Goal: Task Accomplishment & Management: Manage account settings

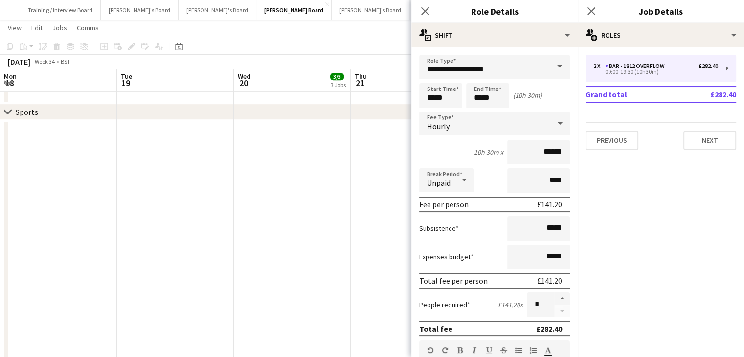
scroll to position [46, 0]
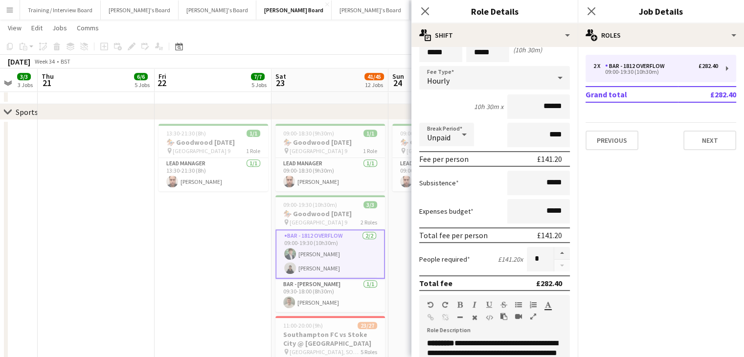
click at [410, 12] on button "[PERSON_NAME]'s Board Close" at bounding box center [449, 9] width 78 height 19
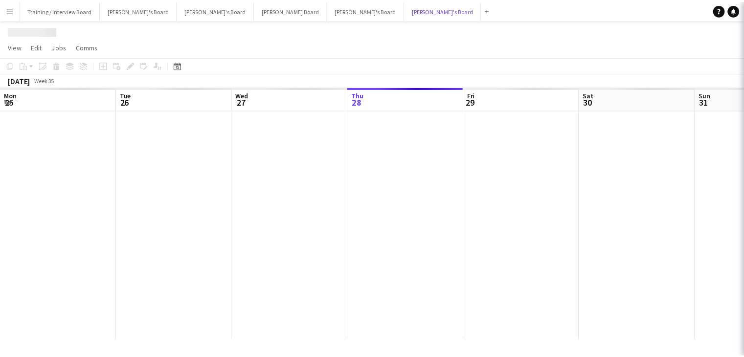
scroll to position [0, 234]
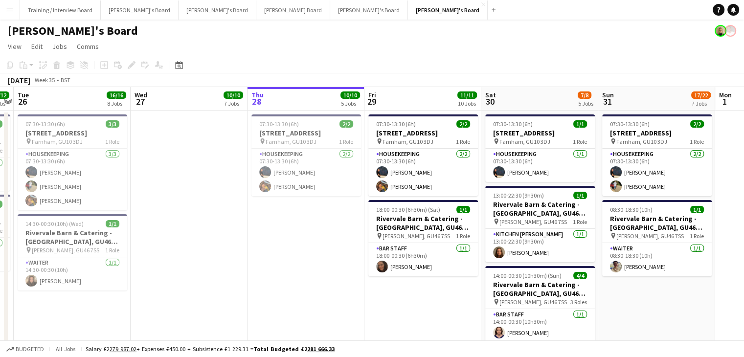
drag, startPoint x: 523, startPoint y: 101, endPoint x: 714, endPoint y: 101, distance: 190.9
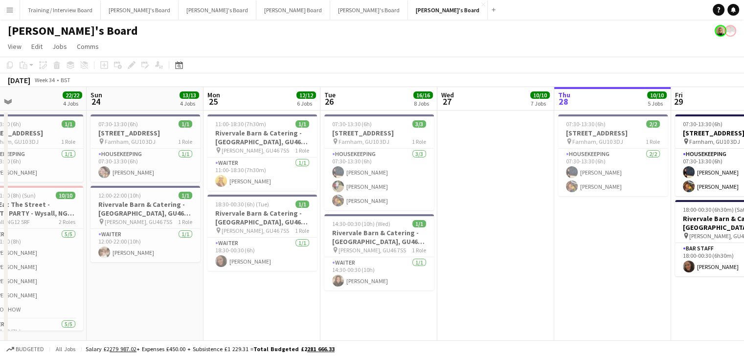
scroll to position [0, 272]
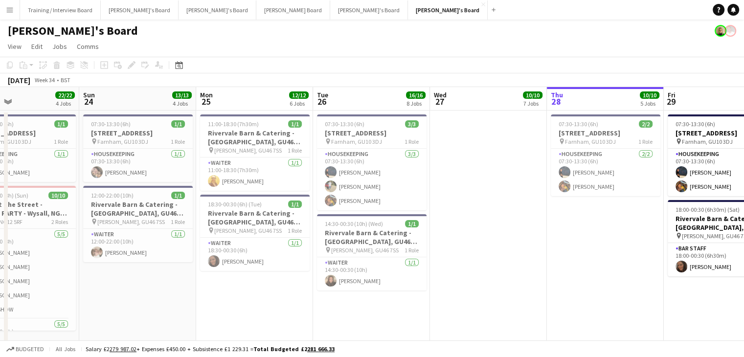
drag, startPoint x: 337, startPoint y: 100, endPoint x: 337, endPoint y: 106, distance: 5.4
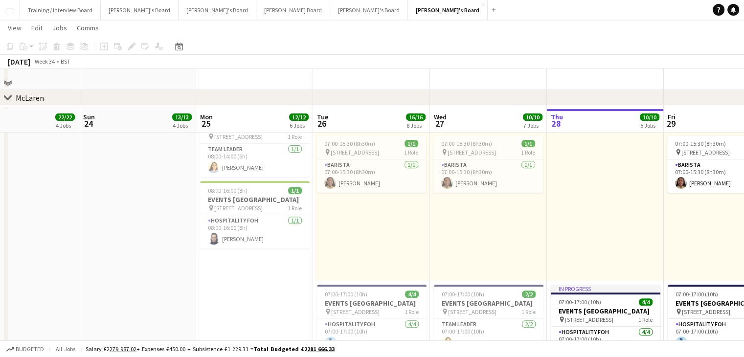
scroll to position [392, 0]
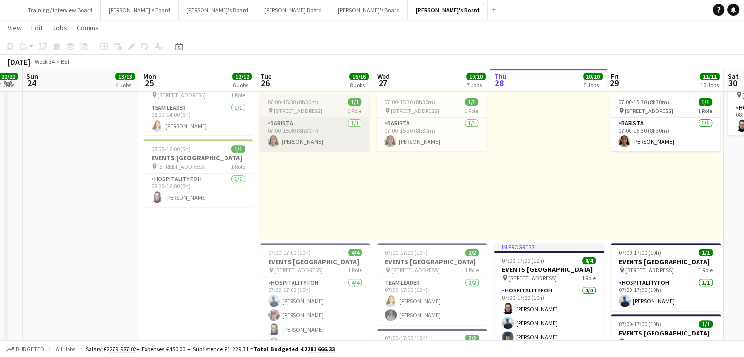
drag, startPoint x: 457, startPoint y: 77, endPoint x: 325, endPoint y: 137, distance: 144.8
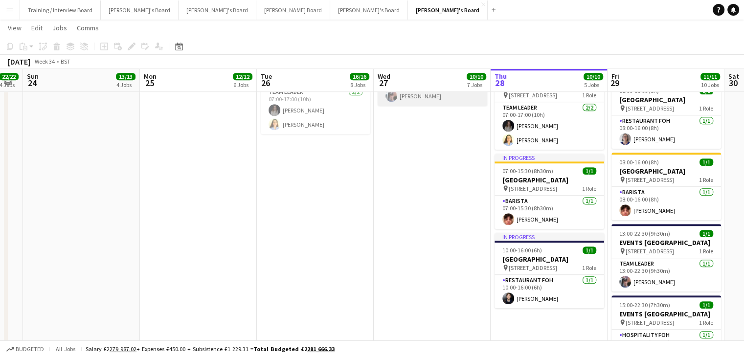
scroll to position [587, 0]
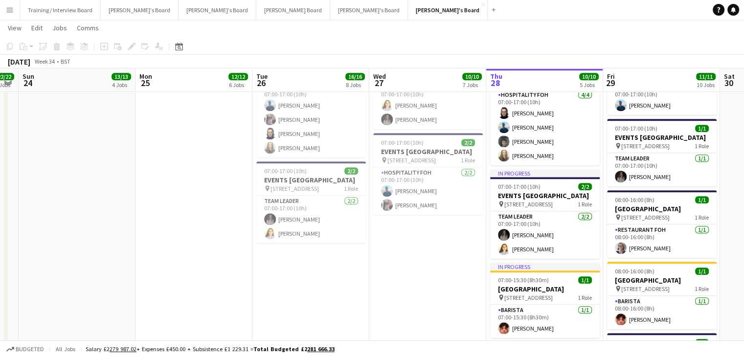
click at [439, 87] on app-calendar-viewport "Thu 21 12/12 5 Jobs Fri 22 14/14 6 Jobs Sat 23 22/22 4 Jobs Sun 24 13/13 4 Jobs…" at bounding box center [372, 343] width 744 height 1784
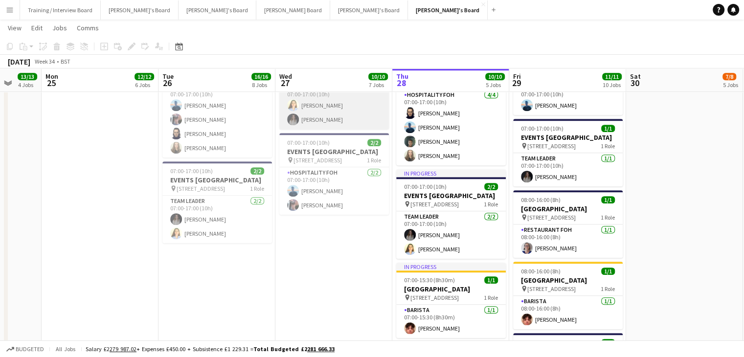
drag, startPoint x: 421, startPoint y: 73, endPoint x: 341, endPoint y: 100, distance: 85.1
click at [327, 71] on app-calendar-viewport "Thu 21 12/12 5 Jobs Fri 22 14/14 6 Jobs Sat 23 22/22 4 Jobs Sun 24 13/13 4 Jobs…" at bounding box center [372, 343] width 744 height 1784
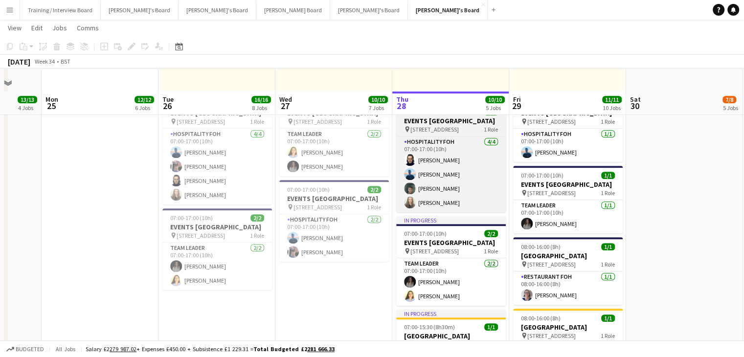
scroll to position [587, 0]
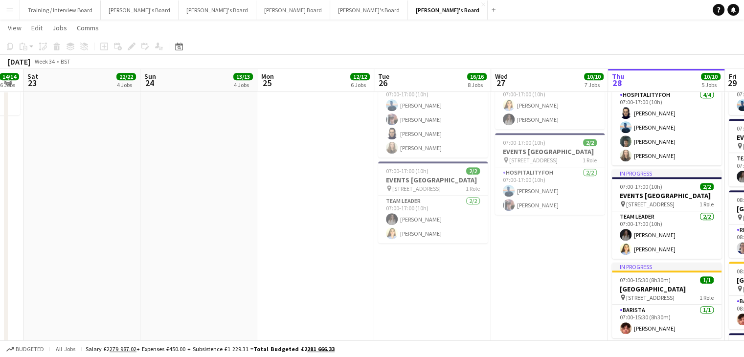
drag, startPoint x: 272, startPoint y: 83, endPoint x: 279, endPoint y: 89, distance: 9.8
click at [419, 87] on app-calendar-viewport "Thu 21 12/12 5 Jobs Fri 22 14/14 6 Jobs Sat 23 22/22 4 Jobs Sun 24 13/13 4 Jobs…" at bounding box center [372, 343] width 744 height 1784
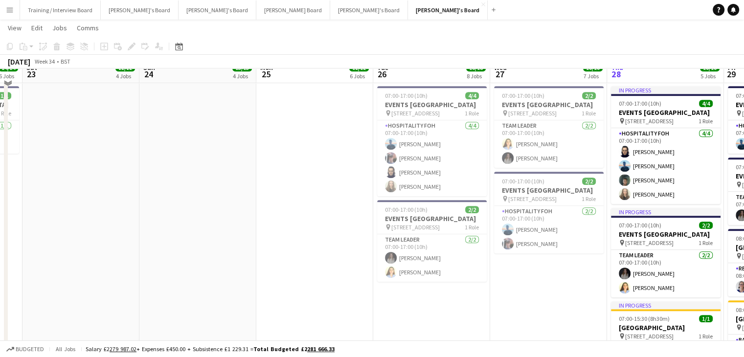
scroll to position [538, 0]
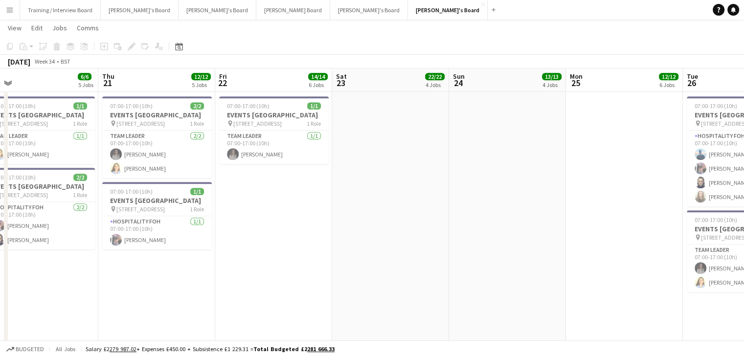
drag, startPoint x: 117, startPoint y: 89, endPoint x: 361, endPoint y: 94, distance: 243.3
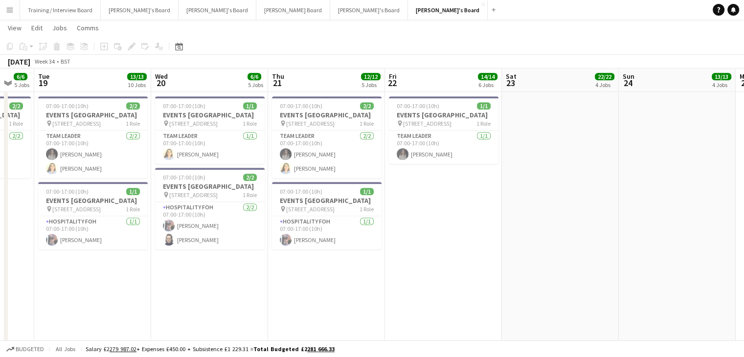
scroll to position [0, 200]
drag, startPoint x: 161, startPoint y: 86, endPoint x: 332, endPoint y: 93, distance: 171.5
click at [307, 170] on app-card-role "TEAM LEADER [DATE] 07:00-17:00 (10h) [PERSON_NAME] [PERSON_NAME]" at bounding box center [327, 154] width 110 height 47
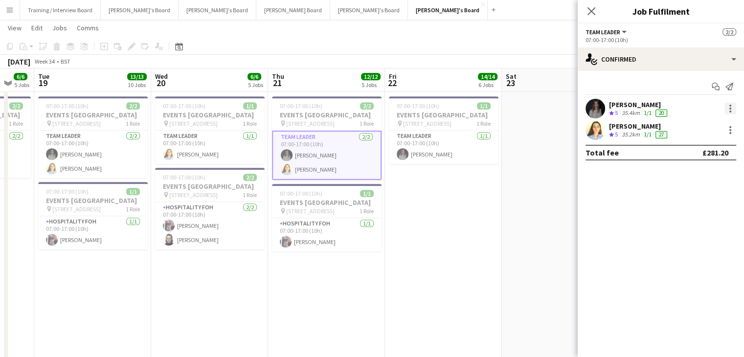
click at [728, 111] on div at bounding box center [731, 109] width 12 height 12
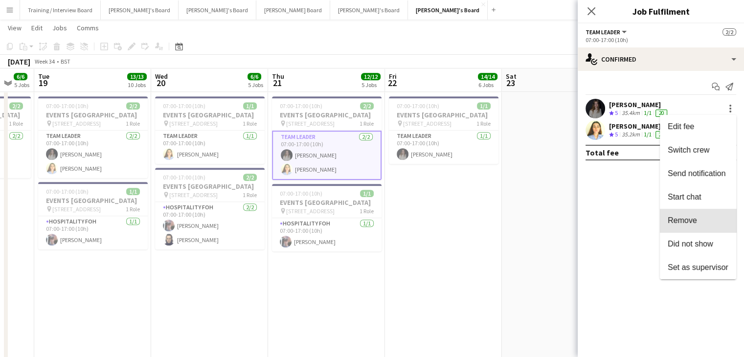
drag, startPoint x: 706, startPoint y: 225, endPoint x: 616, endPoint y: 164, distance: 108.2
click at [701, 218] on span "Remove" at bounding box center [698, 220] width 61 height 9
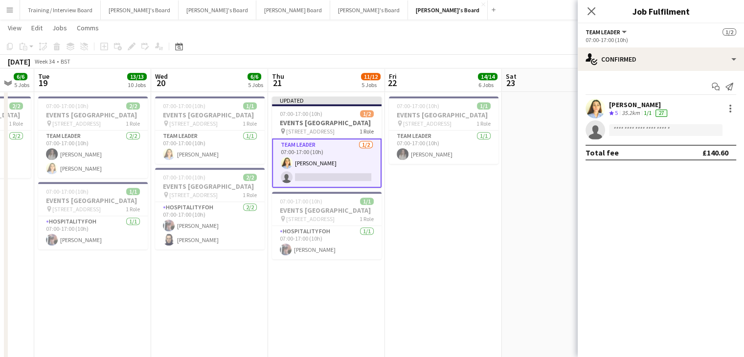
drag, startPoint x: 491, startPoint y: 47, endPoint x: 553, endPoint y: 49, distance: 62.2
click at [491, 47] on app-toolbar "Copy Paste Paste Ctrl+V Paste with crew Ctrl+Shift+V Paste linked Job [GEOGRAPH…" at bounding box center [372, 46] width 744 height 17
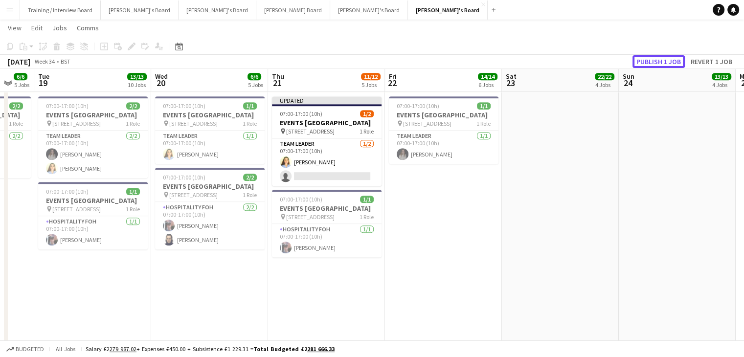
drag, startPoint x: 676, startPoint y: 60, endPoint x: 264, endPoint y: 85, distance: 412.4
click at [418, 62] on div "[DATE] Week 34 • BST Publish 1 job Revert 1 job" at bounding box center [372, 62] width 744 height 14
click at [650, 61] on button "Publish 1 job" at bounding box center [659, 61] width 52 height 13
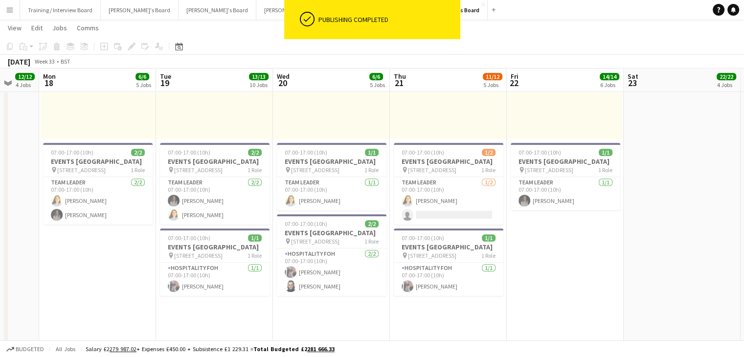
drag, startPoint x: 208, startPoint y: 88, endPoint x: 329, endPoint y: 82, distance: 121.0
